Goal: Entertainment & Leisure: Consume media (video, audio)

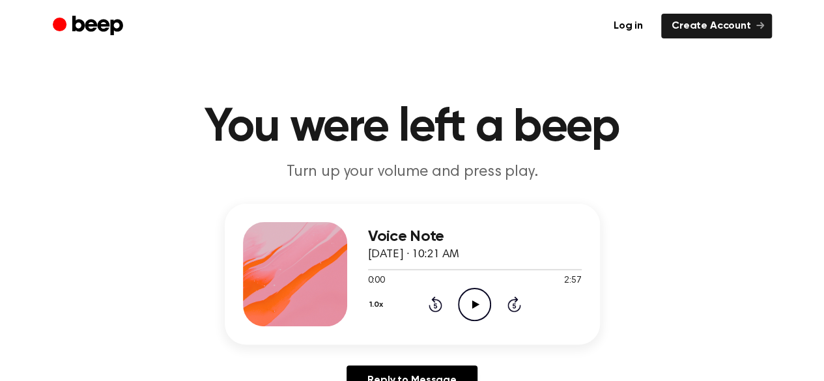
click at [484, 309] on icon "Play Audio" at bounding box center [474, 304] width 33 height 33
click at [481, 301] on icon "Pause Audio" at bounding box center [474, 304] width 33 height 33
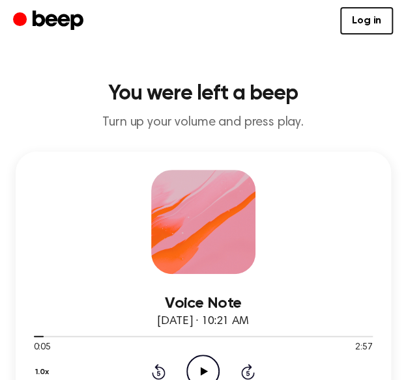
click at [206, 364] on icon "Play Audio" at bounding box center [202, 371] width 33 height 33
click at [210, 365] on icon "Pause Audio" at bounding box center [202, 371] width 33 height 33
click at [210, 365] on icon "Play Audio" at bounding box center [202, 371] width 33 height 33
click at [199, 362] on icon "Pause Audio" at bounding box center [202, 371] width 33 height 33
click at [193, 359] on icon "Play Audio" at bounding box center [202, 371] width 33 height 33
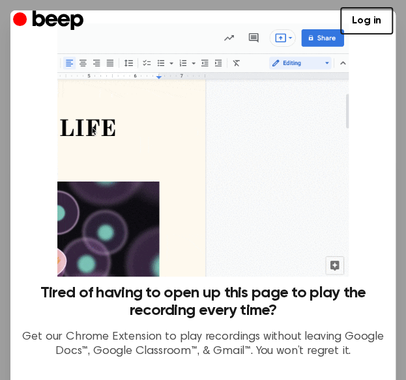
scroll to position [129, 0]
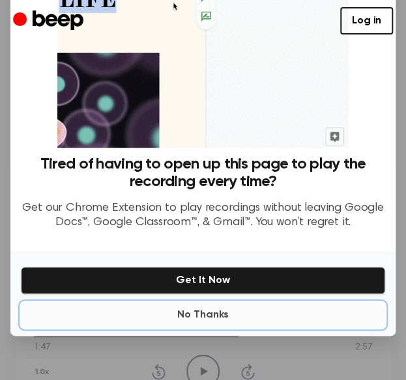
click at [225, 304] on button "No Thanks" at bounding box center [203, 315] width 364 height 26
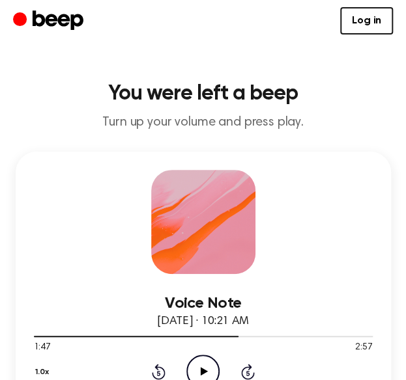
click at [206, 359] on icon "Play Audio" at bounding box center [202, 371] width 33 height 33
click at [200, 364] on icon "Pause Audio" at bounding box center [202, 371] width 33 height 33
click at [205, 360] on icon "Play Audio" at bounding box center [202, 371] width 33 height 33
click at [333, 339] on div at bounding box center [203, 336] width 339 height 10
